Goal: Information Seeking & Learning: Learn about a topic

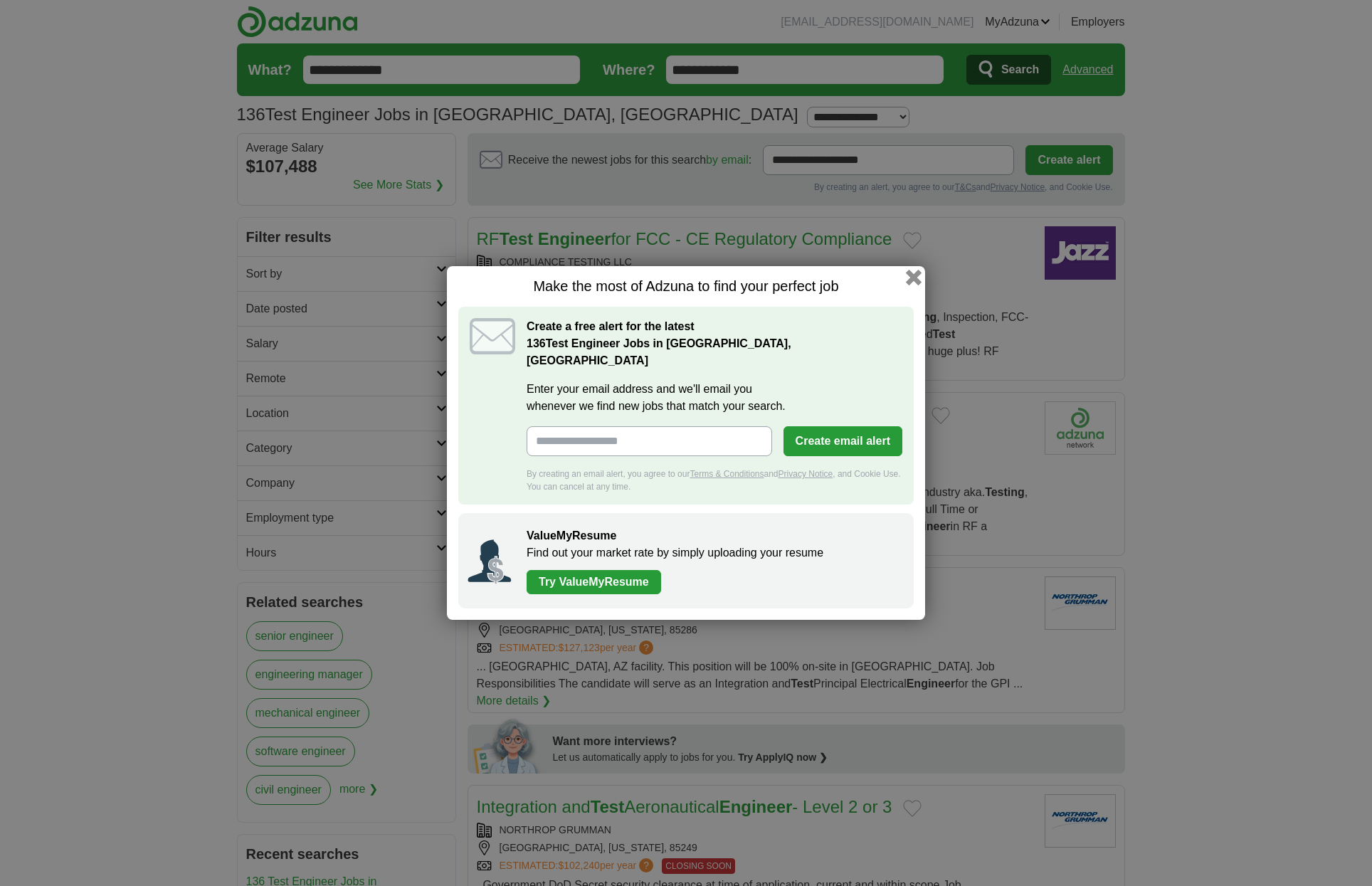
click at [917, 285] on button "button" at bounding box center [914, 277] width 15 height 15
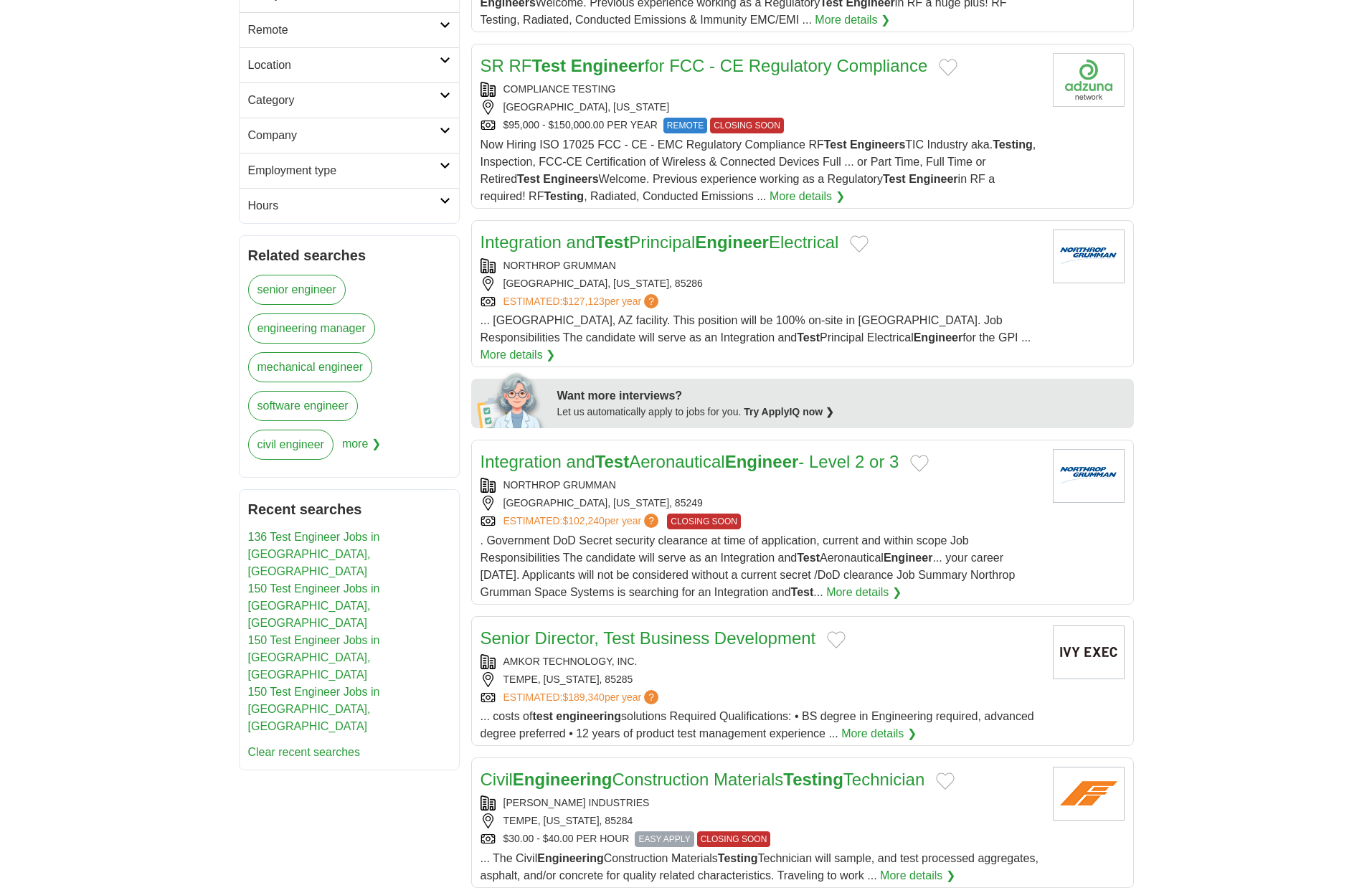
scroll to position [286, 0]
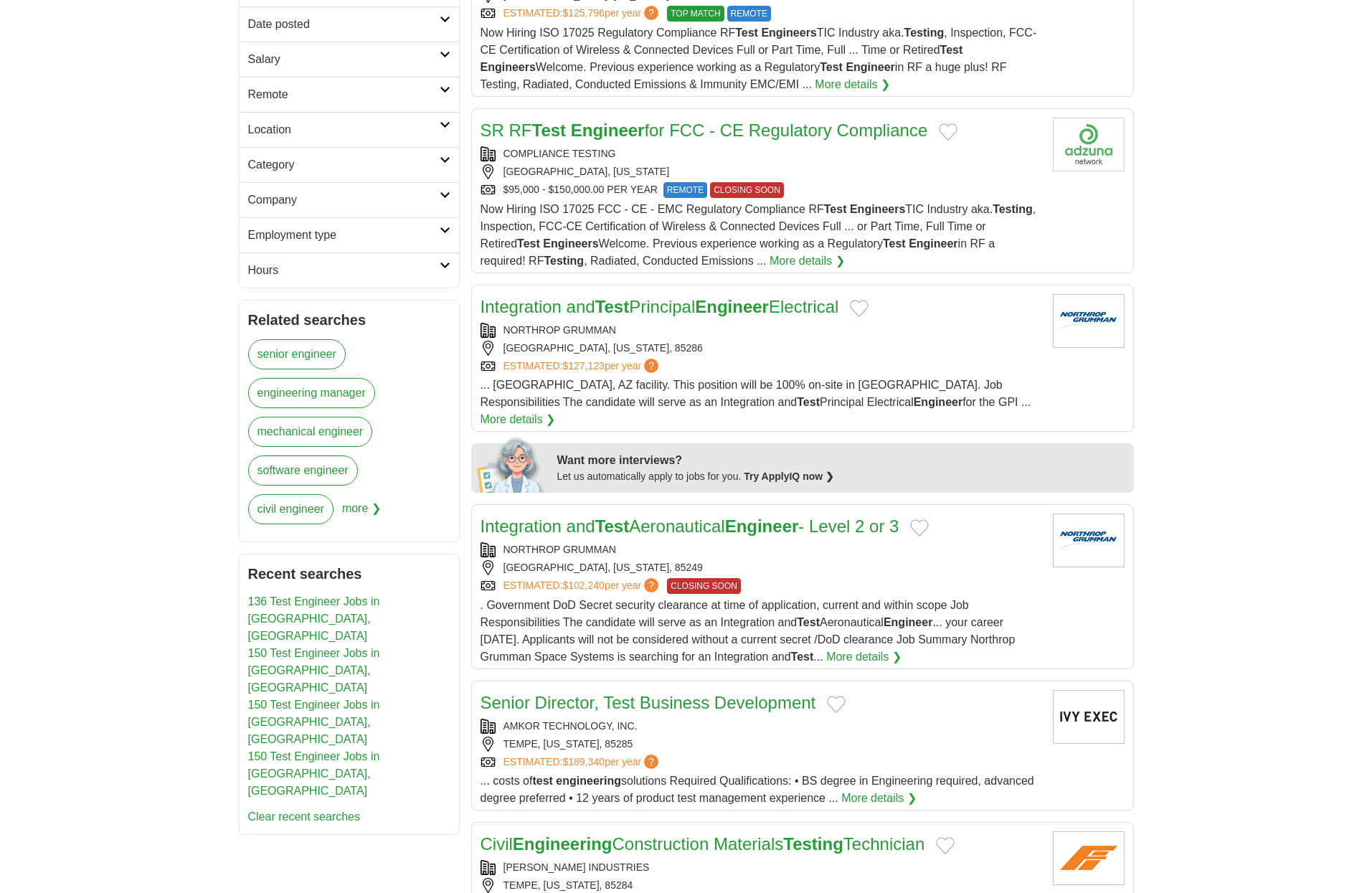
click at [739, 305] on strong "Engineer" at bounding box center [731, 306] width 74 height 19
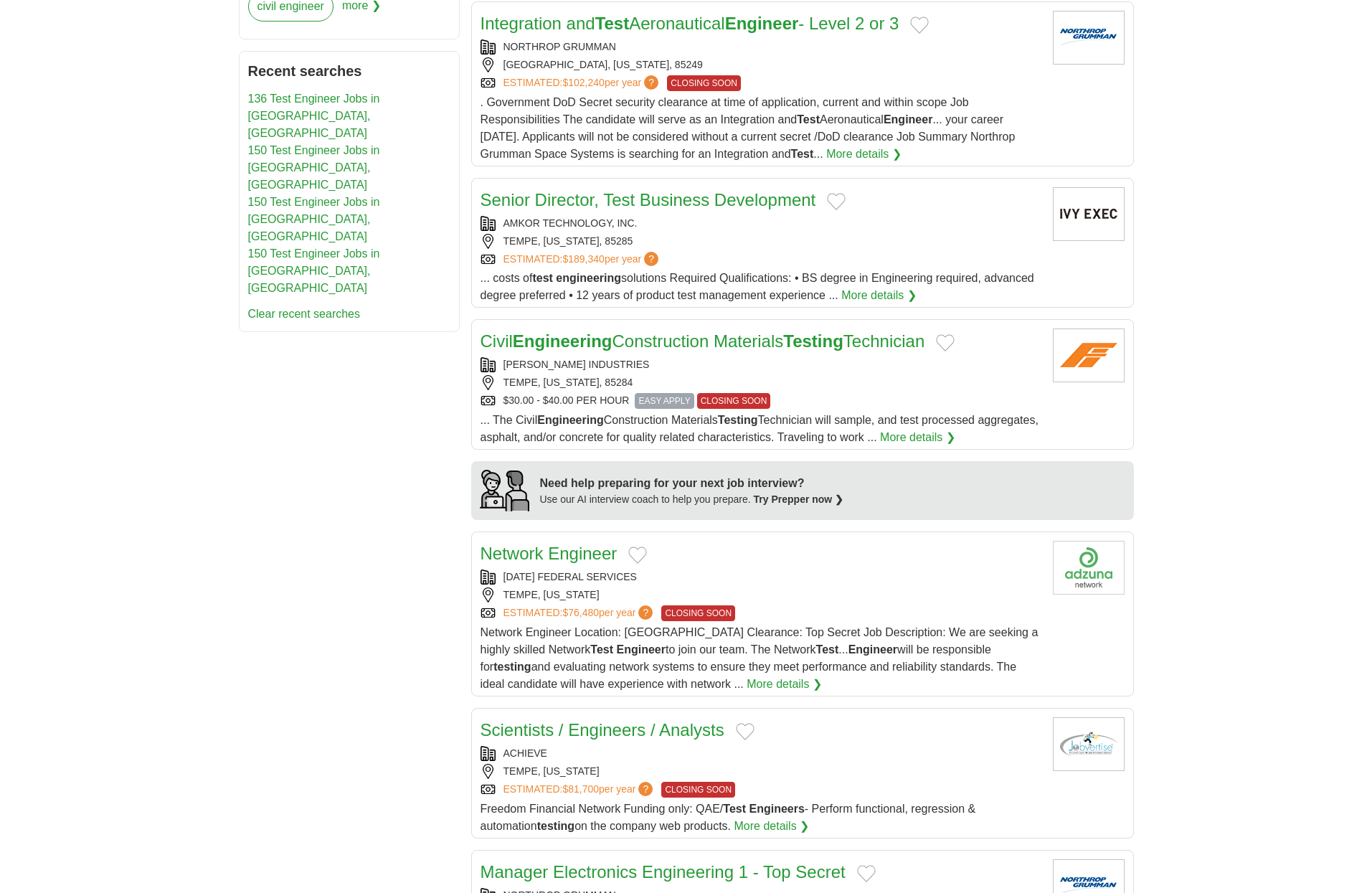
scroll to position [1362, 0]
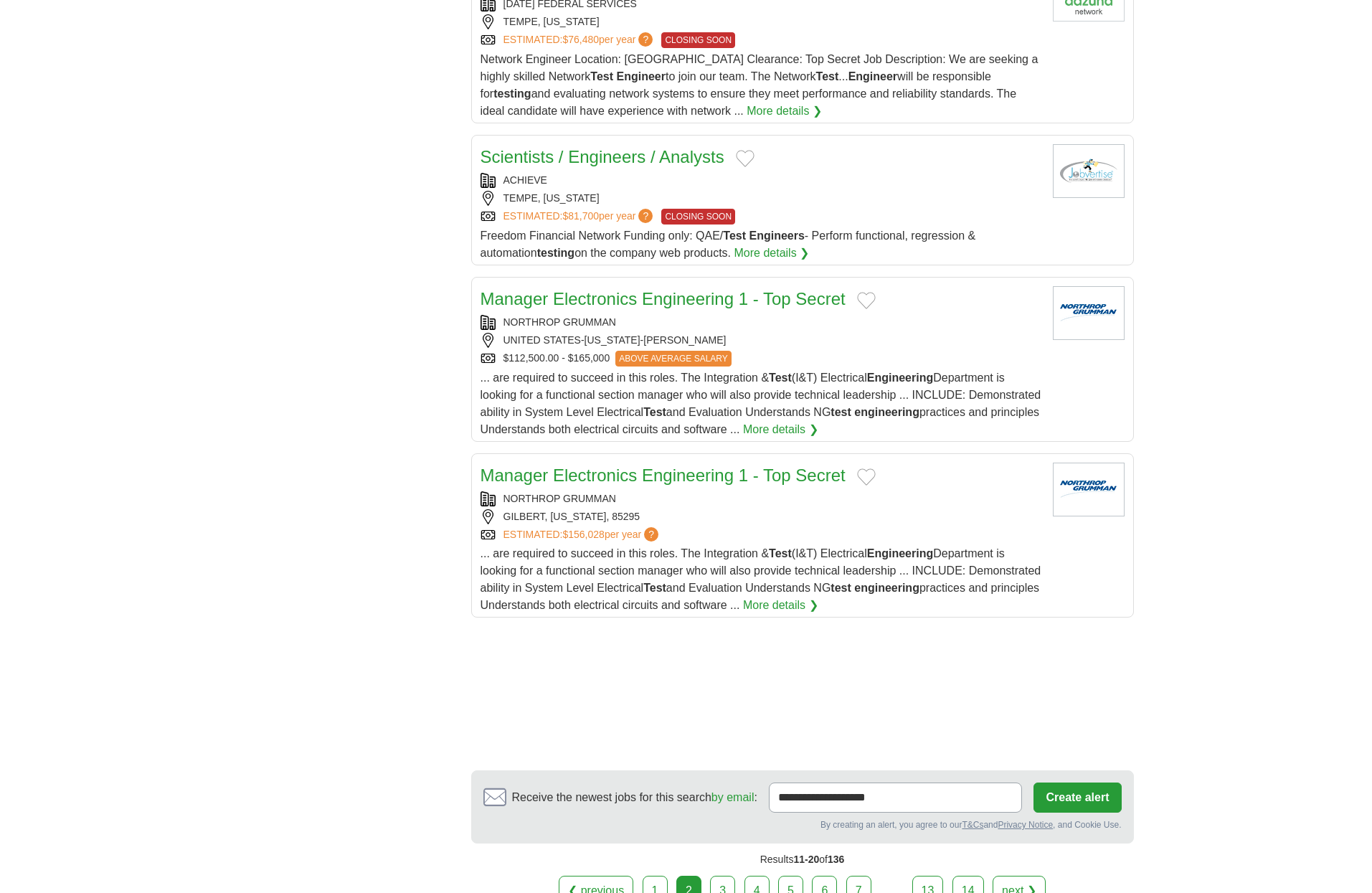
click at [727, 876] on link "3" at bounding box center [722, 890] width 25 height 30
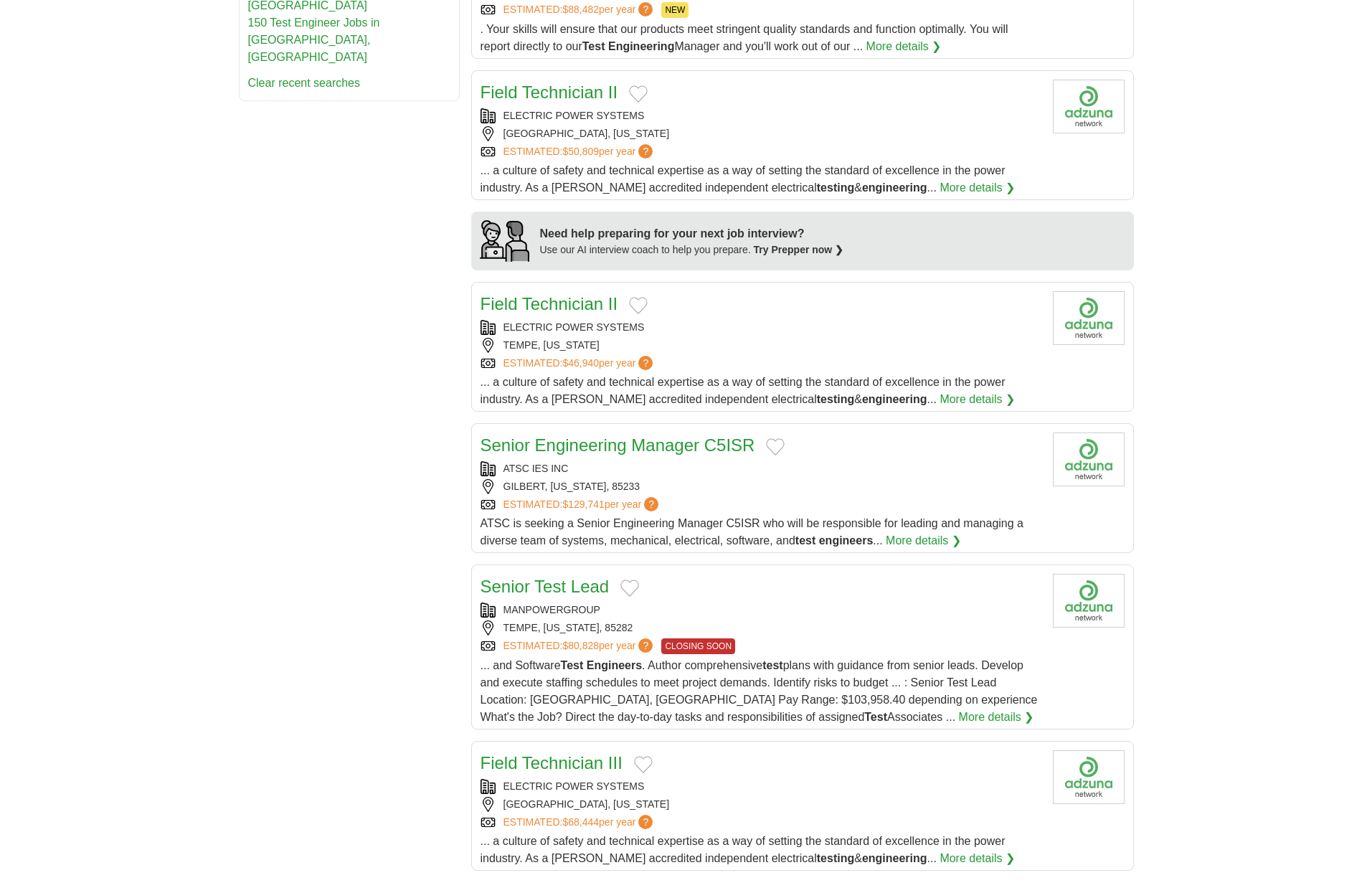
scroll to position [1076, 0]
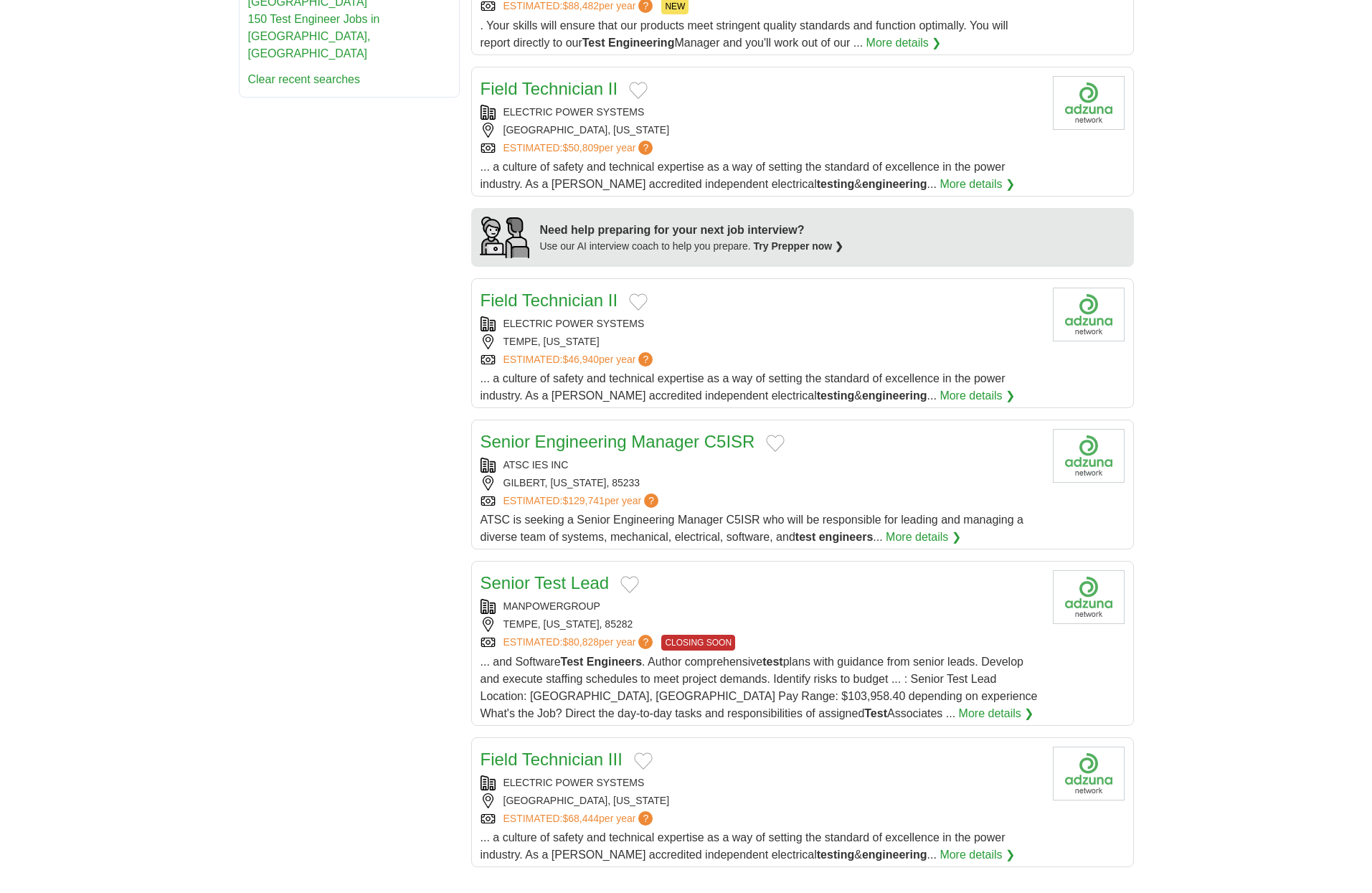
click at [566, 573] on link "Senior Test Lead" at bounding box center [544, 582] width 129 height 19
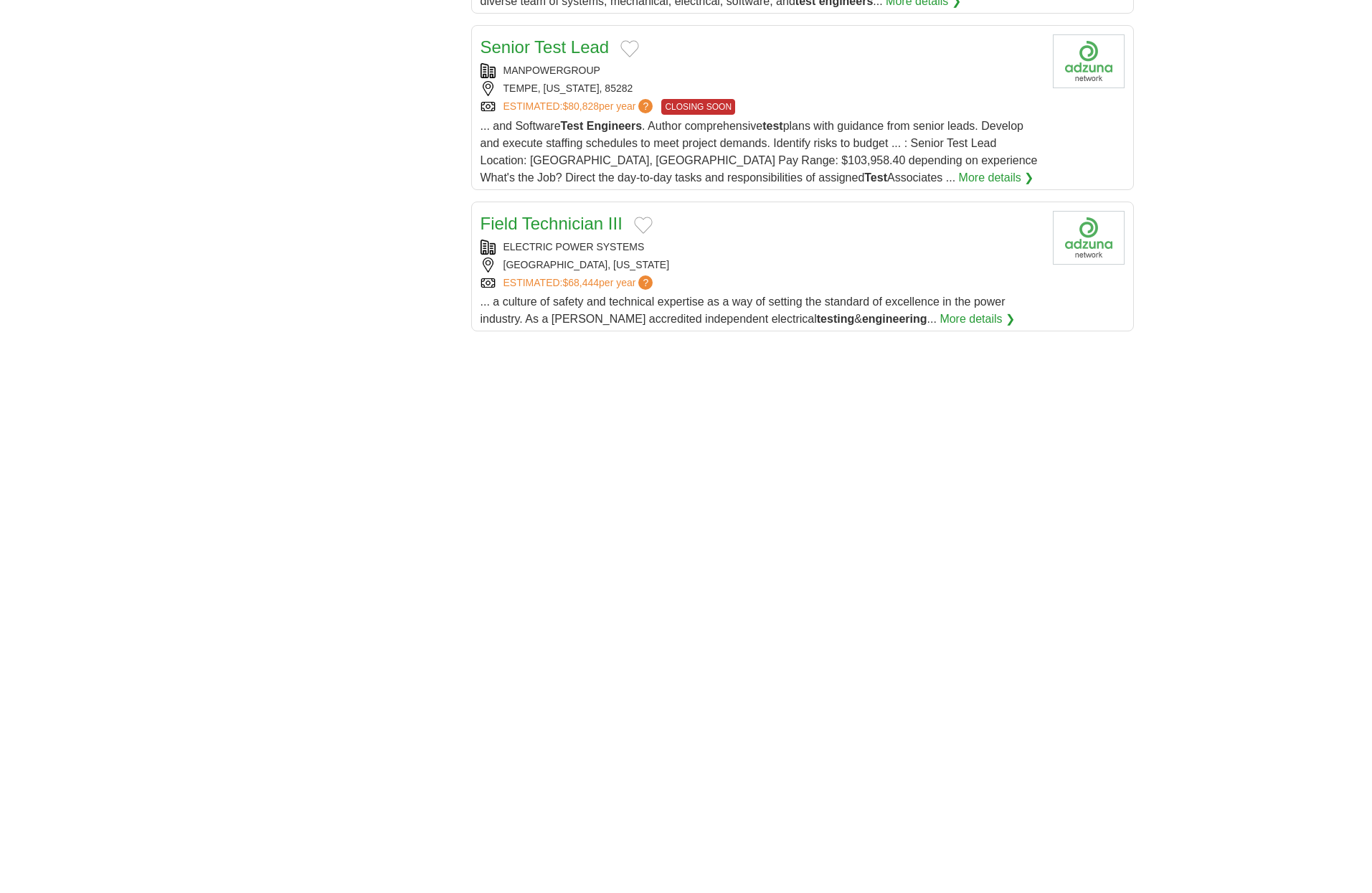
scroll to position [1936, 0]
